Goal: Task Accomplishment & Management: Manage account settings

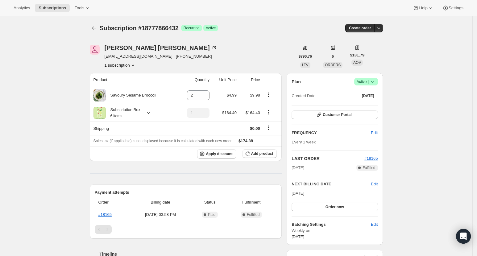
click at [404, 133] on div "Subscription #18777866432. This page is ready Subscription #18777866432 Success…" at bounding box center [236, 231] width 472 height 430
click at [88, 162] on div "[PERSON_NAME] [EMAIL_ADDRESS][DOMAIN_NAME] · [PHONE_NUMBER] 1 subscription $790…" at bounding box center [234, 231] width 298 height 393
click at [271, 93] on icon "Product actions" at bounding box center [268, 95] width 6 height 6
click at [204, 160] on div "Product Quantity Unit Price Price Savoury Sesame Broccoli 2 $4.99 $9.98 Subscri…" at bounding box center [186, 203] width 192 height 261
click at [220, 154] on span "Apply discount" at bounding box center [219, 153] width 27 height 5
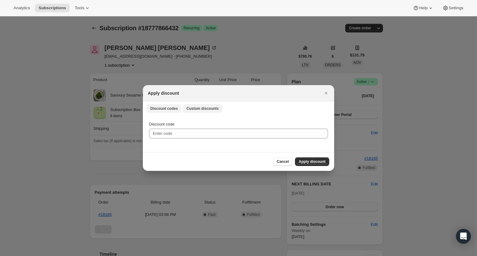
click at [214, 112] on button "Custom discounts" at bounding box center [203, 108] width 40 height 9
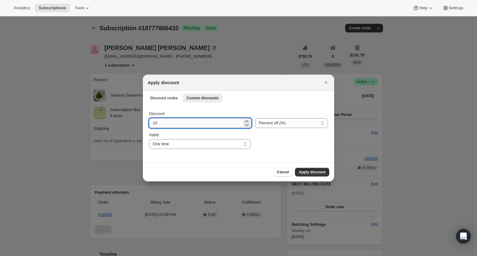
click at [216, 124] on input "10" at bounding box center [195, 123] width 93 height 10
type input "8"
type input "9"
click at [314, 122] on select "Percent off (%) Amount off ($)" at bounding box center [291, 123] width 73 height 10
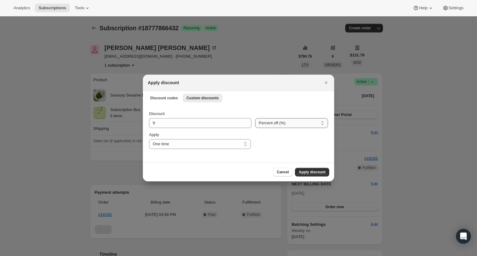
select select "fixed"
click at [255, 118] on select "Percent off (%) Amount off ($)" at bounding box center [291, 123] width 73 height 10
click at [323, 83] on icon "Close" at bounding box center [326, 83] width 6 height 6
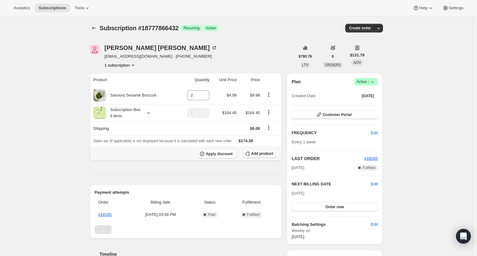
click at [253, 154] on span "Add product" at bounding box center [262, 153] width 22 height 5
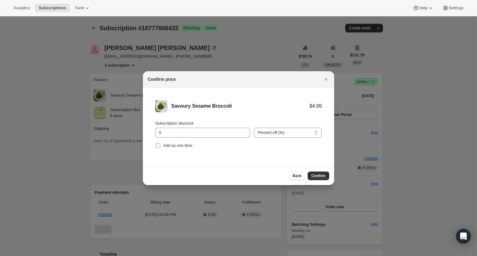
click at [179, 148] on span "Add as one-time" at bounding box center [177, 145] width 29 height 6
click at [160, 148] on input "Add as one-time" at bounding box center [157, 145] width 5 height 5
checkbox input "true"
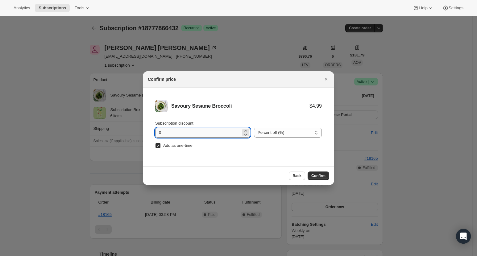
click at [182, 133] on input "0" at bounding box center [198, 133] width 86 height 10
type input "100"
click at [325, 177] on span "Confirm" at bounding box center [318, 175] width 14 height 5
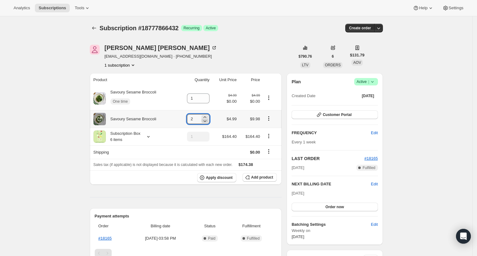
click at [207, 120] on icon at bounding box center [204, 121] width 3 height 2
type input "1"
click at [110, 238] on link "#18165" at bounding box center [104, 238] width 13 height 5
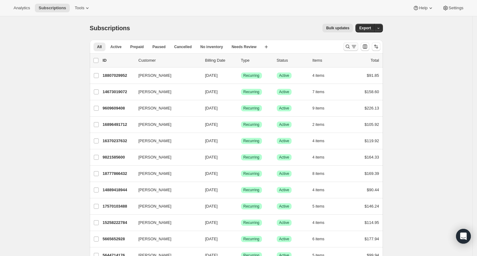
click at [347, 46] on icon "Search and filter results" at bounding box center [347, 46] width 6 height 6
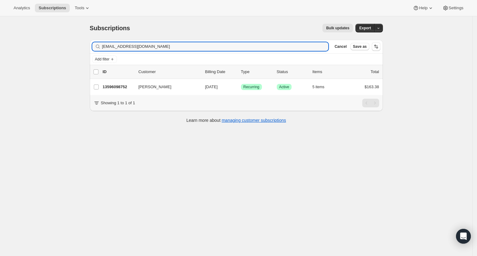
type input "eman_wu@msn.com"
